Goal: Task Accomplishment & Management: Use online tool/utility

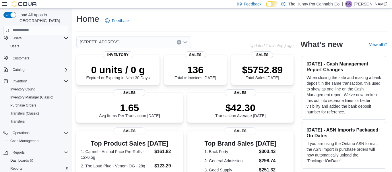
scroll to position [26, 0]
click at [18, 165] on span "Reports" at bounding box center [16, 167] width 12 height 5
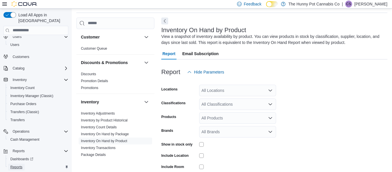
scroll to position [19, 0]
click at [261, 89] on div "All Locations" at bounding box center [237, 89] width 77 height 11
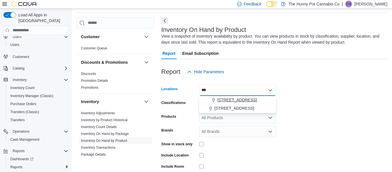
type input "***"
click at [241, 101] on span "[STREET_ADDRESS]" at bounding box center [237, 100] width 40 height 6
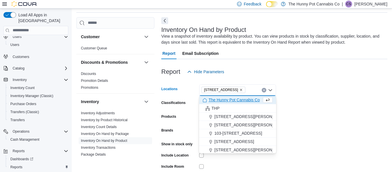
click at [269, 96] on button "The Hunny Pot Cannabis Co" at bounding box center [237, 100] width 77 height 8
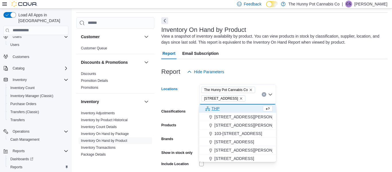
click at [252, 90] on icon "Remove The Hunny Pot Cannabis Co from selection in this group" at bounding box center [250, 89] width 3 height 3
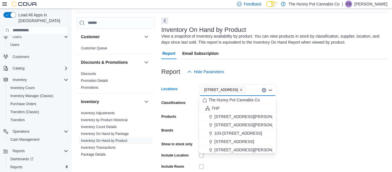
click at [306, 104] on form "Locations [STREET_ADDRESS] Selected. [STREET_ADDRESS]. Press Backspace to delet…" at bounding box center [274, 137] width 226 height 121
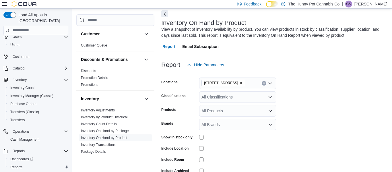
scroll to position [57, 0]
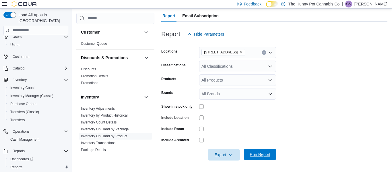
click at [251, 150] on span "Run Report" at bounding box center [259, 154] width 25 height 11
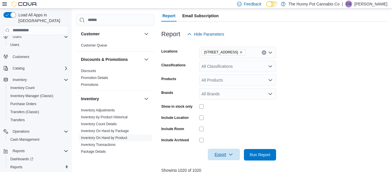
click at [234, 156] on span "Export" at bounding box center [223, 154] width 25 height 11
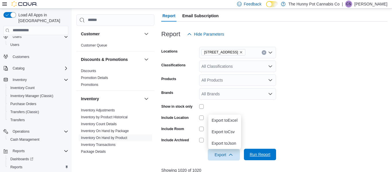
click at [266, 157] on span "Run Report" at bounding box center [260, 155] width 21 height 6
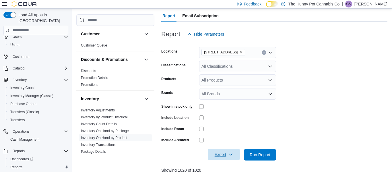
click at [223, 153] on span "Export" at bounding box center [223, 154] width 25 height 11
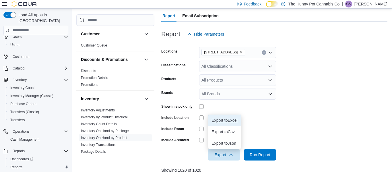
click at [222, 124] on button "Export to Excel" at bounding box center [224, 119] width 33 height 11
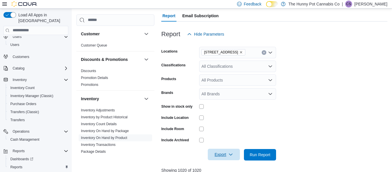
click at [231, 158] on span "Export" at bounding box center [223, 154] width 25 height 11
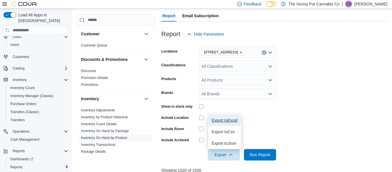
click at [222, 122] on span "Export to Excel" at bounding box center [225, 120] width 26 height 5
